Goal: Check status: Check status

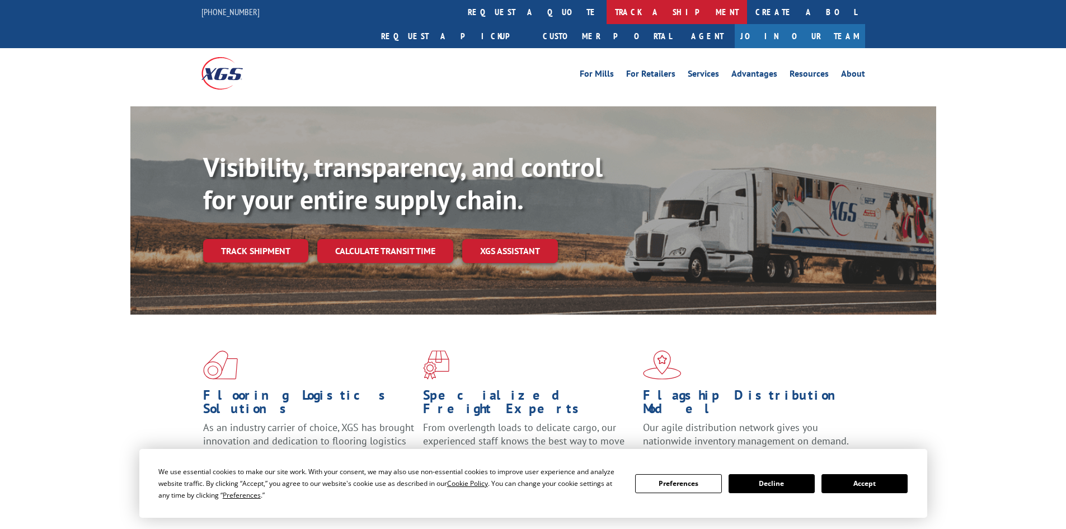
click at [607, 12] on link "track a shipment" at bounding box center [677, 12] width 140 height 24
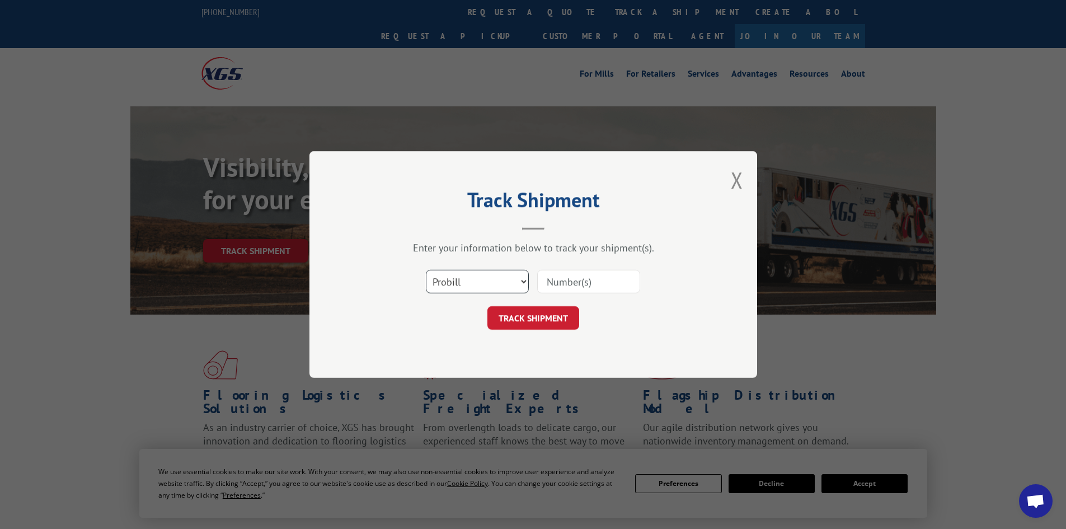
click at [470, 278] on select "Select category... Probill BOL PO" at bounding box center [477, 282] width 103 height 24
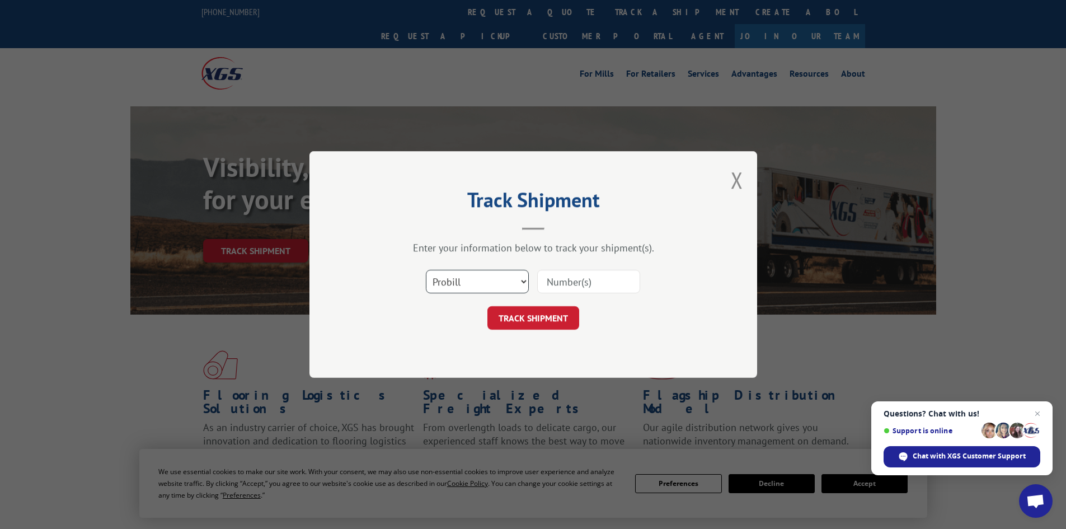
select select "bol"
click at [426, 270] on select "Select category... Probill BOL PO" at bounding box center [477, 282] width 103 height 24
click at [570, 289] on input at bounding box center [588, 282] width 103 height 24
type input "7083980"
click button "TRACK SHIPMENT" at bounding box center [533, 318] width 92 height 24
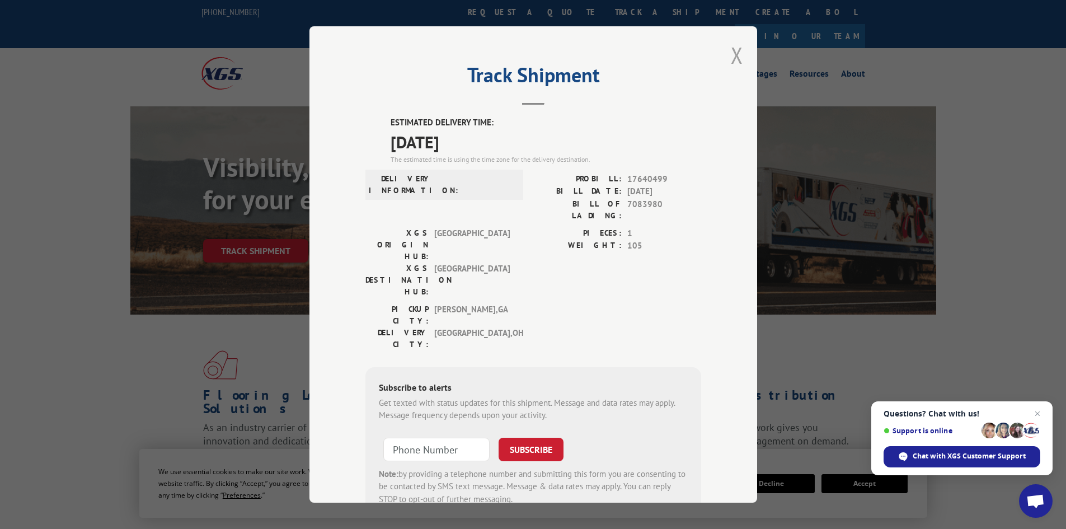
click at [731, 58] on button "Close modal" at bounding box center [737, 55] width 12 height 30
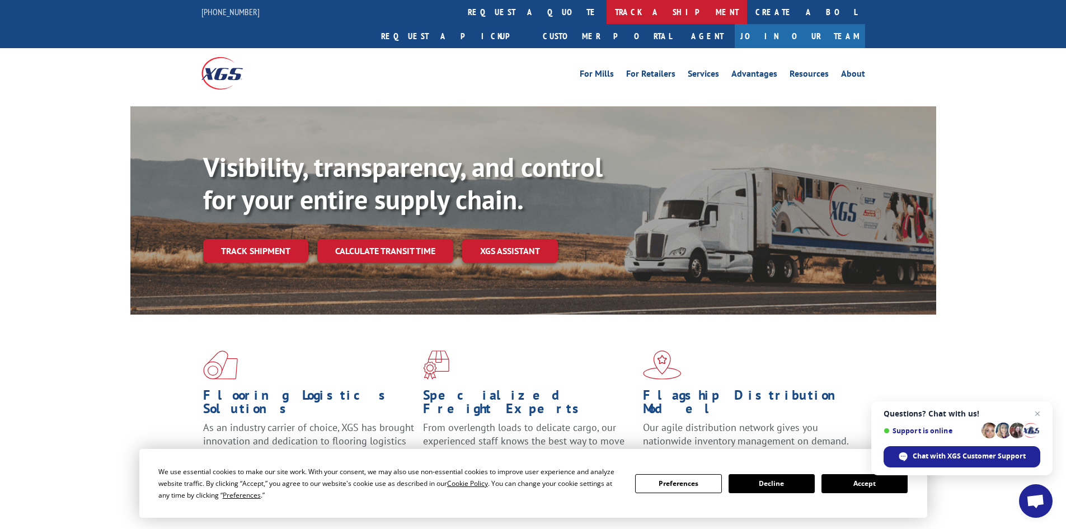
click at [607, 12] on link "track a shipment" at bounding box center [677, 12] width 140 height 24
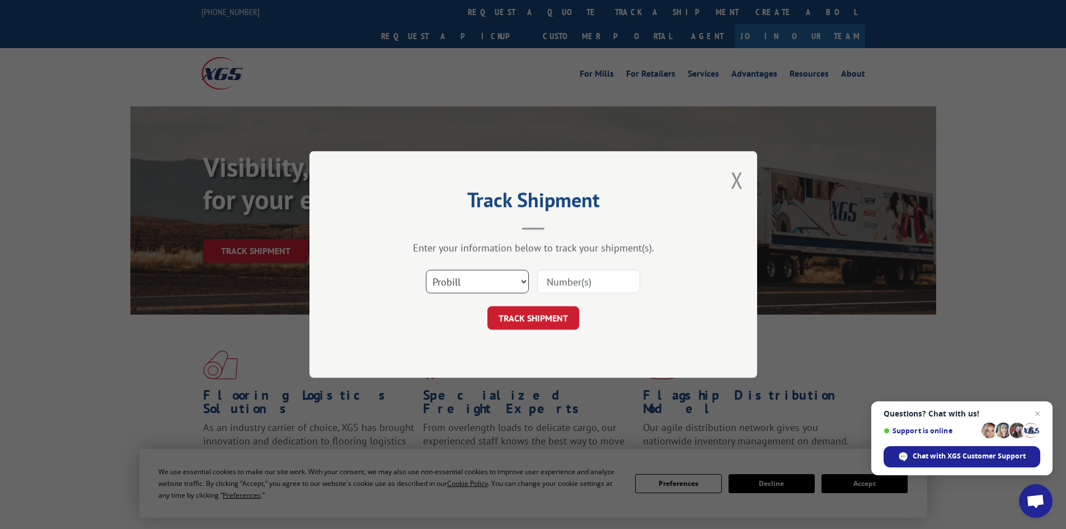
click at [459, 283] on select "Select category... Probill BOL PO" at bounding box center [477, 282] width 103 height 24
select select "bol"
click at [426, 270] on select "Select category... Probill BOL PO" at bounding box center [477, 282] width 103 height 24
click at [575, 280] on input at bounding box center [588, 282] width 103 height 24
type input "7085732"
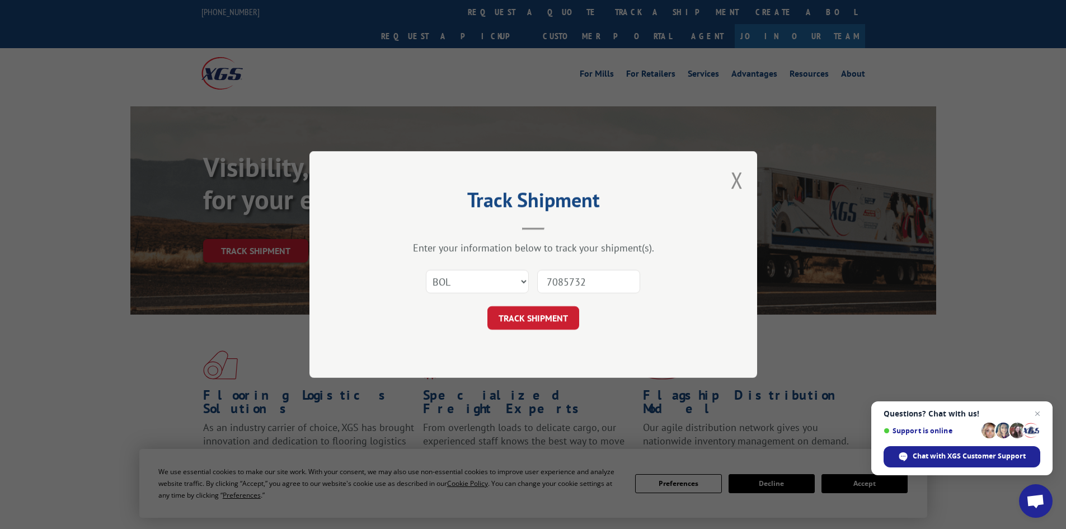
click button "TRACK SHIPMENT" at bounding box center [533, 318] width 92 height 24
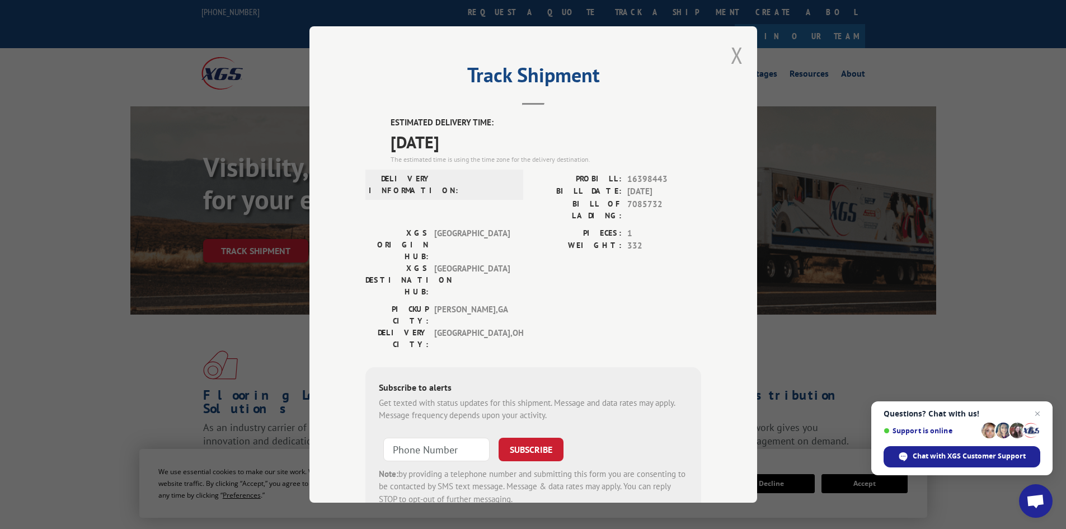
click at [731, 60] on button "Close modal" at bounding box center [737, 55] width 12 height 30
